Goal: Check status: Check status

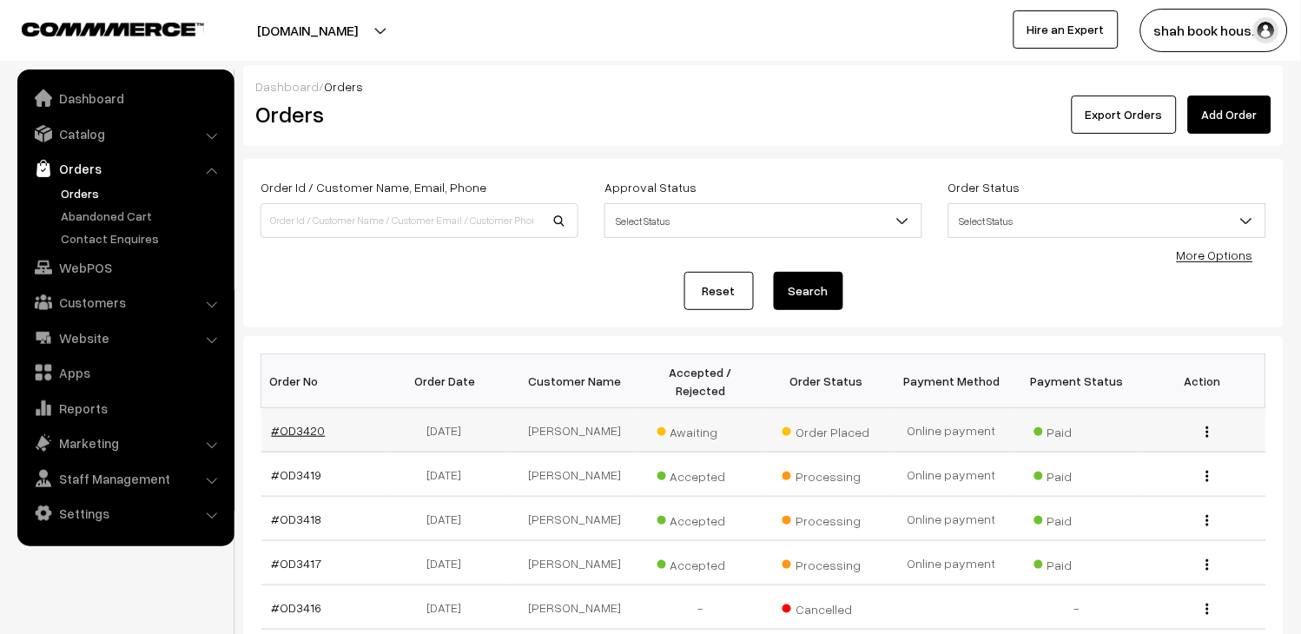
click at [293, 436] on link "#OD3420" at bounding box center [299, 430] width 54 height 15
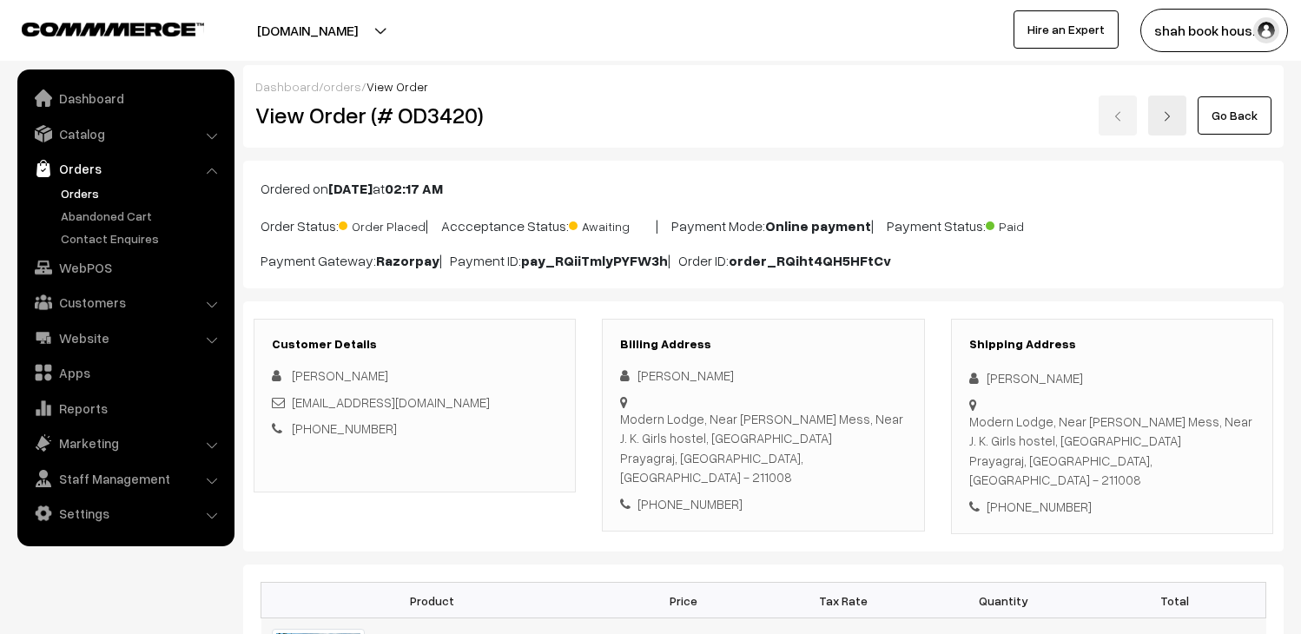
scroll to position [386, 0]
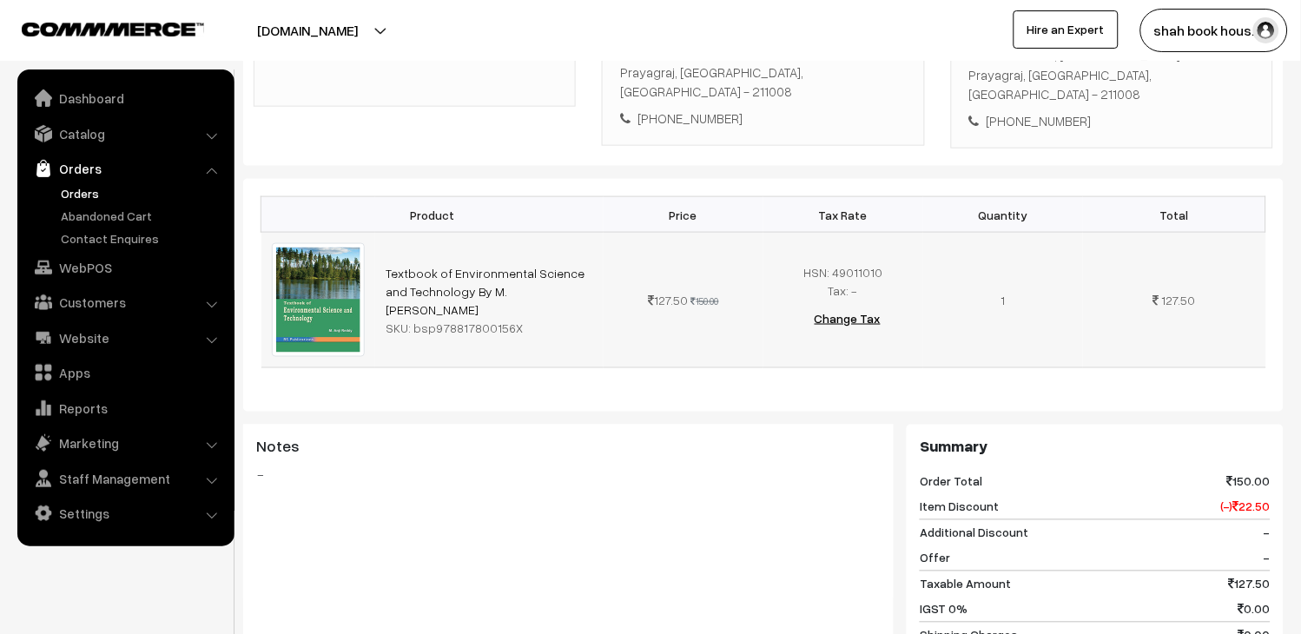
click at [537, 280] on td "Textbook of Environmental Science and Technology By M. [PERSON_NAME] SKU: bsp97…" at bounding box center [489, 300] width 228 height 135
